Goal: Information Seeking & Learning: Understand process/instructions

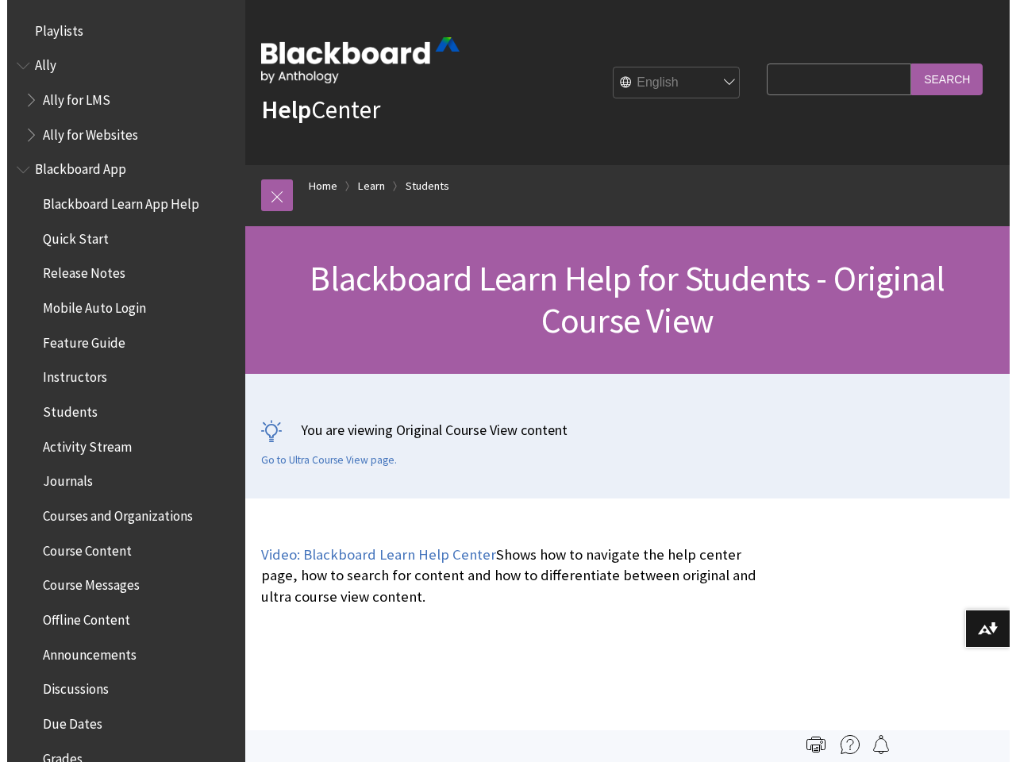
scroll to position [1875, 0]
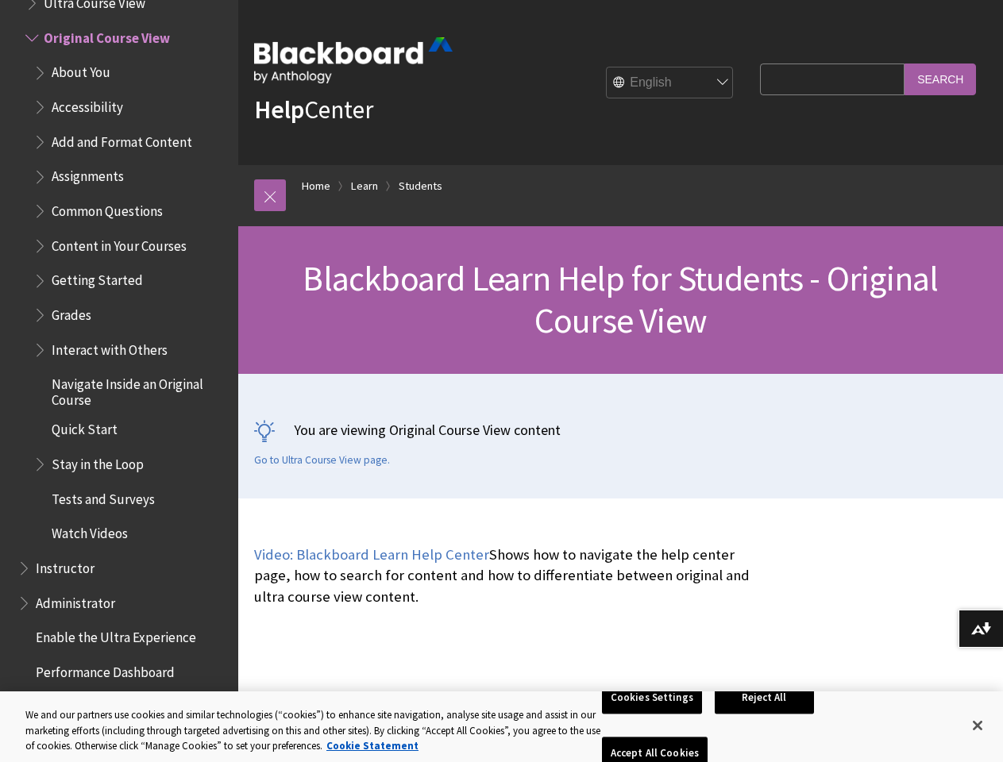
click at [501, 381] on div "You are viewing Original Course View content Go to Ultra Course View page." at bounding box center [620, 436] width 765 height 125
click at [270, 195] on link at bounding box center [270, 195] width 32 height 32
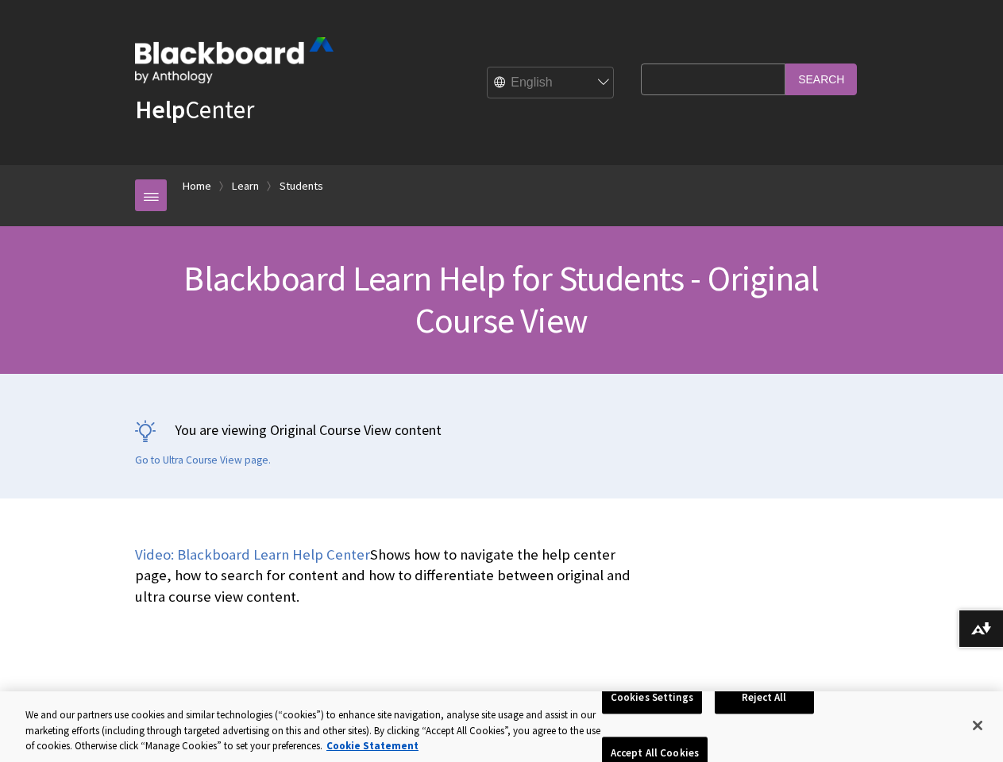
click at [980, 629] on button "Download alternative formats ..." at bounding box center [980, 629] width 44 height 38
click at [654, 715] on button "Cookies Settings" at bounding box center [652, 697] width 100 height 33
click at [767, 715] on button "Reject All" at bounding box center [764, 697] width 99 height 33
click at [707, 738] on button "Accept All Cookies" at bounding box center [655, 754] width 106 height 33
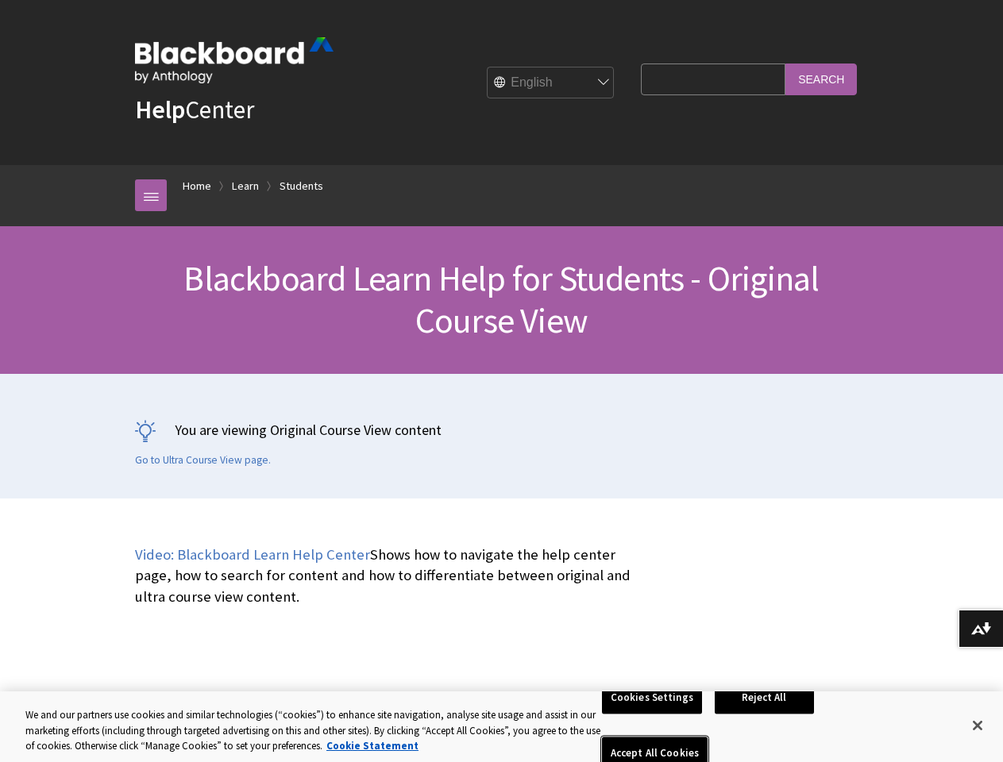
click at [977, 726] on button "Close" at bounding box center [977, 725] width 35 height 35
